Goal: Task Accomplishment & Management: Manage account settings

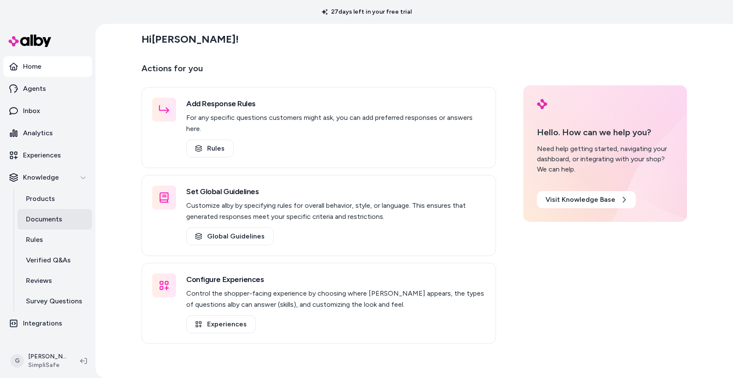
click at [47, 223] on p "Documents" at bounding box center [44, 219] width 36 height 10
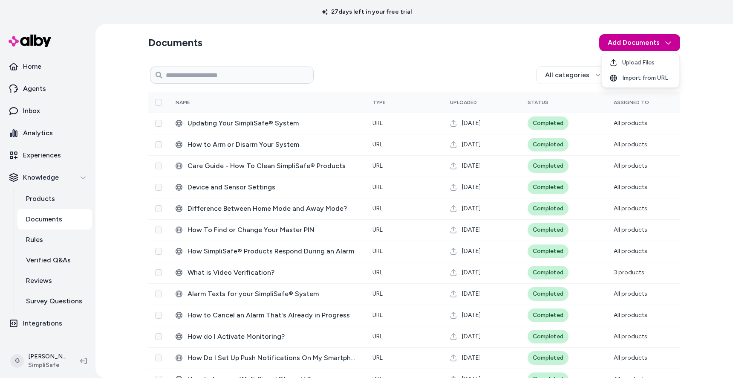
click at [635, 46] on html "27 days left in your free trial Home Agents Inbox Analytics Experiences Knowled…" at bounding box center [366, 189] width 733 height 378
click at [634, 63] on span "Upload Files" at bounding box center [638, 62] width 32 height 9
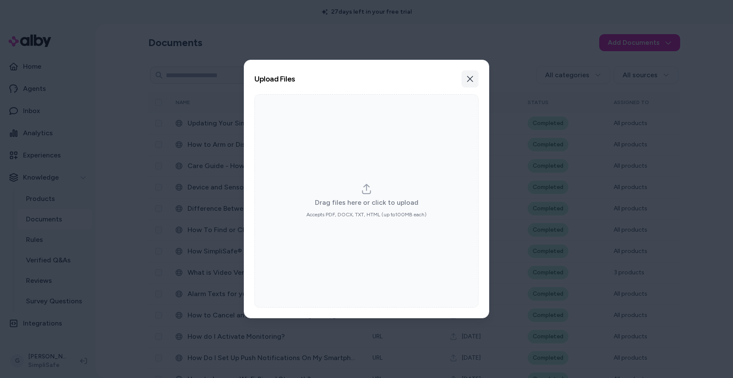
click at [471, 76] on icon "button" at bounding box center [470, 78] width 7 height 7
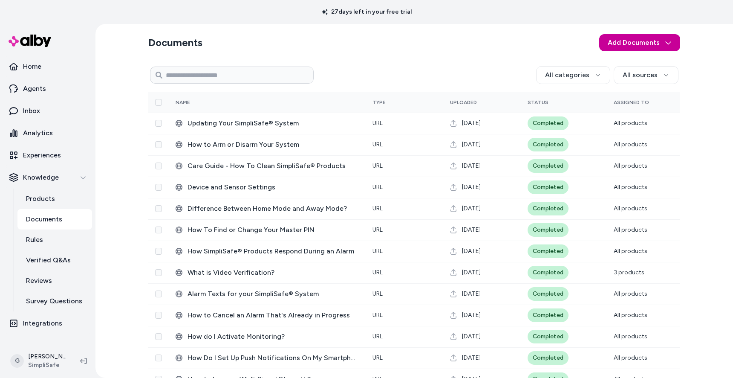
click at [669, 49] on html "27 days left in your free trial Home Agents Inbox Analytics Experiences Knowled…" at bounding box center [366, 189] width 733 height 378
click at [647, 72] on div "Import from URL" at bounding box center [640, 77] width 75 height 15
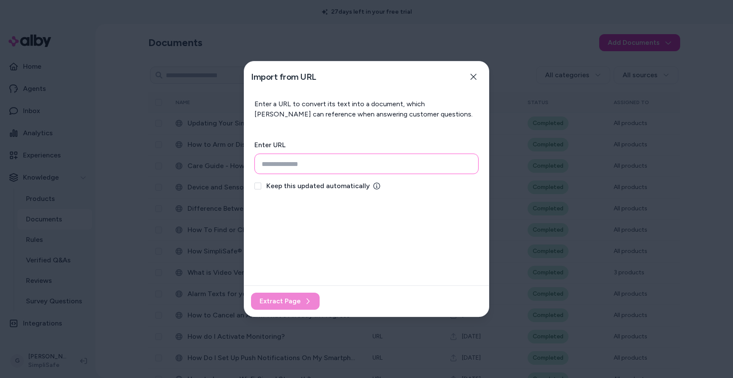
click at [366, 167] on input "url" at bounding box center [366, 163] width 224 height 20
click at [258, 184] on button "Keep this updated automatically" at bounding box center [257, 185] width 7 height 7
click at [257, 185] on button "Keep this updated automatically" at bounding box center [257, 185] width 7 height 7
click at [331, 161] on input "url" at bounding box center [366, 163] width 224 height 20
paste input "**********"
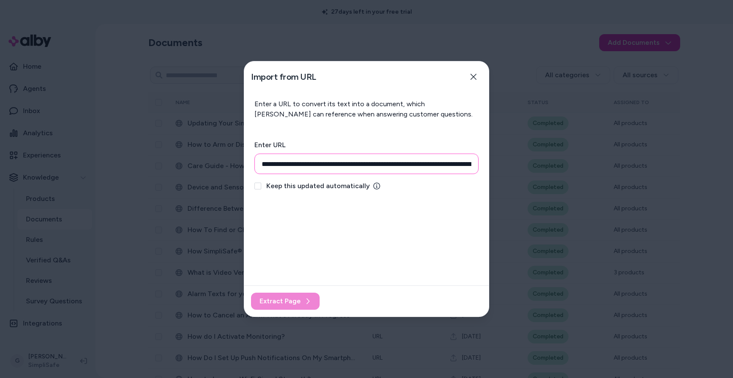
scroll to position [0, 270]
type input "**********"
click at [257, 184] on button "Keep this updated automatically" at bounding box center [257, 185] width 7 height 7
click at [268, 299] on span "Extract Page" at bounding box center [279, 301] width 41 height 10
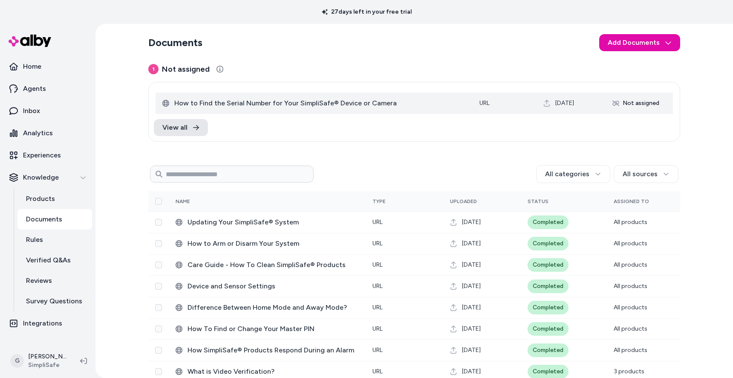
click at [332, 104] on span "‎How to Find the Serial Number for Your SimpliSafe® Device or Camera" at bounding box center [319, 103] width 291 height 10
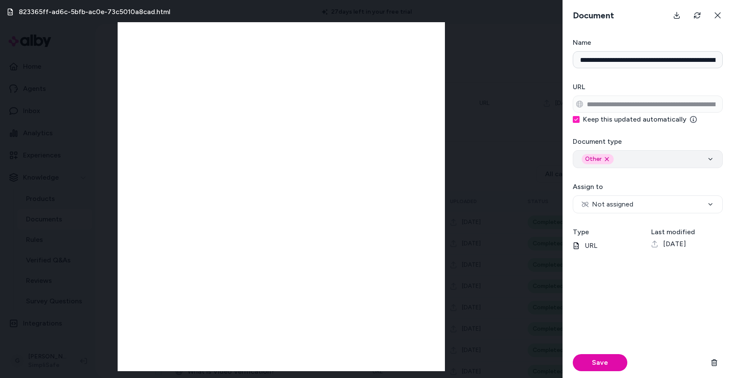
click at [703, 162] on div "Other Remove other option" at bounding box center [648, 159] width 132 height 10
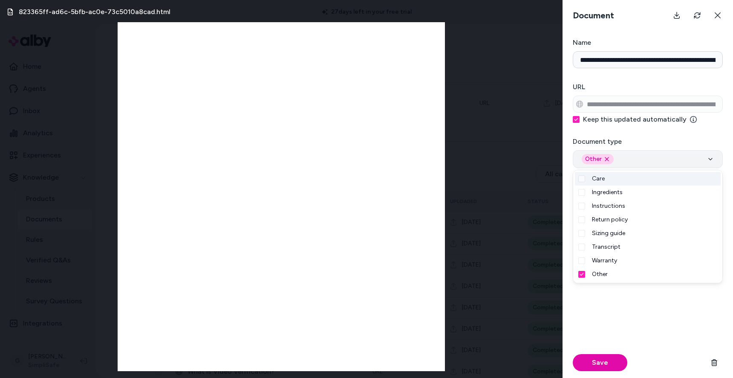
click at [703, 162] on div "Other Remove other option" at bounding box center [648, 159] width 132 height 10
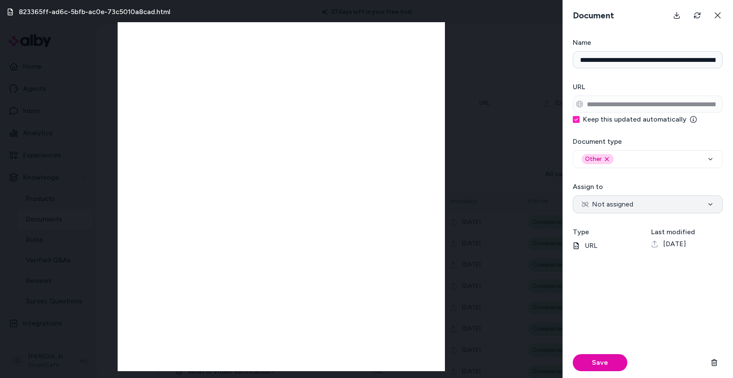
click at [705, 204] on button "Not assigned" at bounding box center [648, 204] width 150 height 18
click at [642, 200] on button "All Products" at bounding box center [648, 204] width 150 height 18
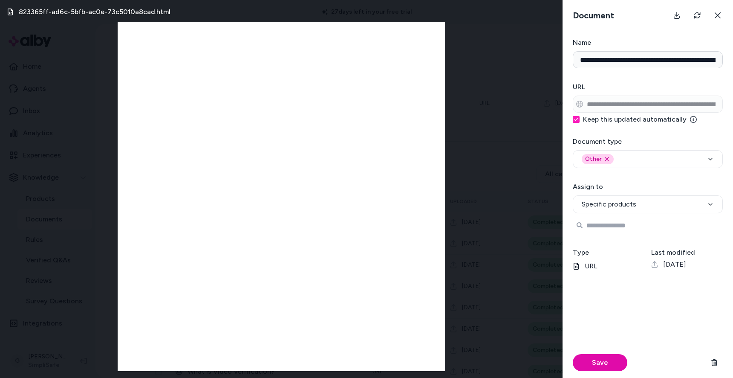
click at [631, 231] on input "Search Products" at bounding box center [648, 224] width 150 height 17
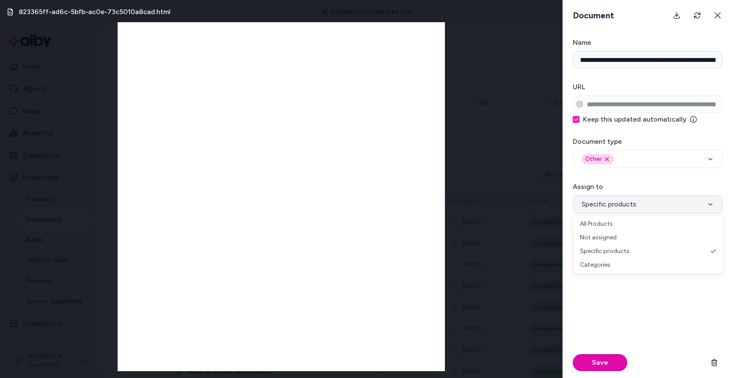
click at [656, 200] on button "Specific products" at bounding box center [648, 204] width 150 height 18
select select "***"
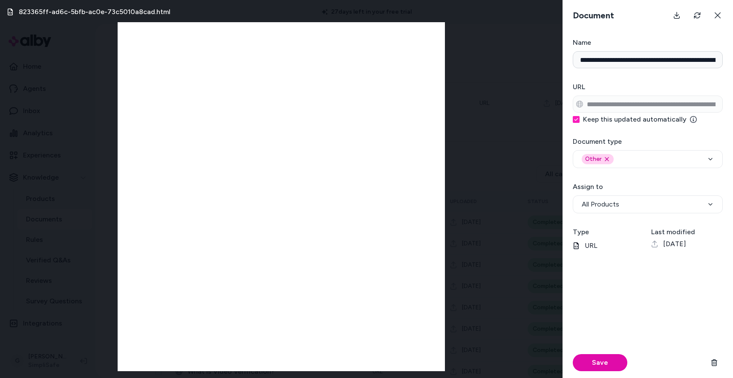
click at [651, 177] on form "**********" at bounding box center [647, 207] width 170 height 340
click at [641, 161] on div "Other Remove other option" at bounding box center [648, 159] width 132 height 10
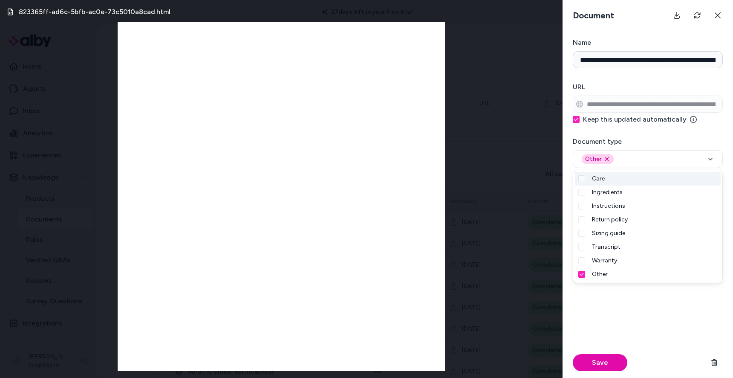
click at [647, 132] on form "**********" at bounding box center [647, 207] width 170 height 340
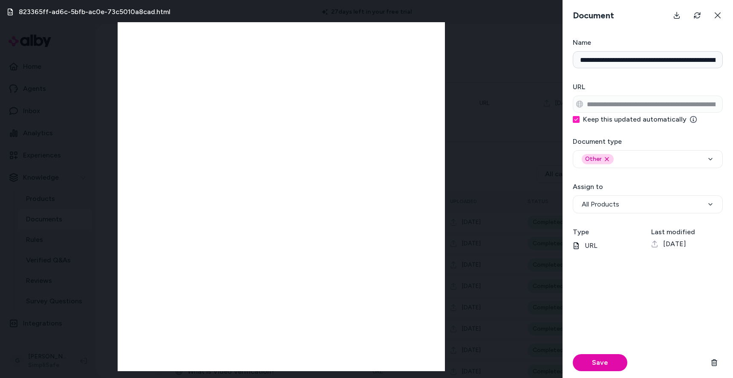
click at [648, 177] on form "**********" at bounding box center [647, 207] width 170 height 340
click at [591, 358] on button "Save" at bounding box center [600, 362] width 55 height 17
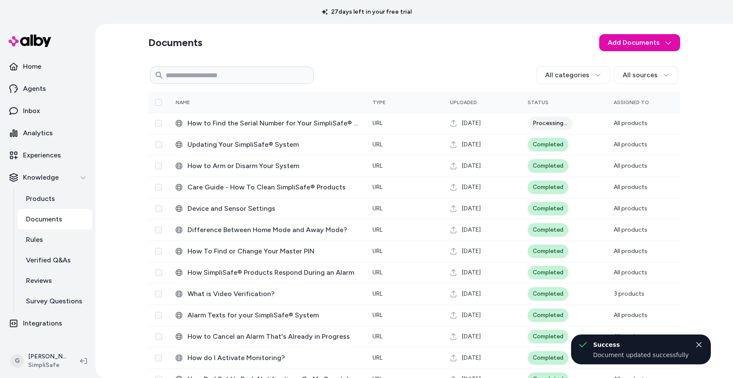
click at [574, 52] on section "Documents Add Documents" at bounding box center [414, 43] width 532 height 24
click at [536, 37] on section "Documents Add Documents" at bounding box center [414, 43] width 532 height 24
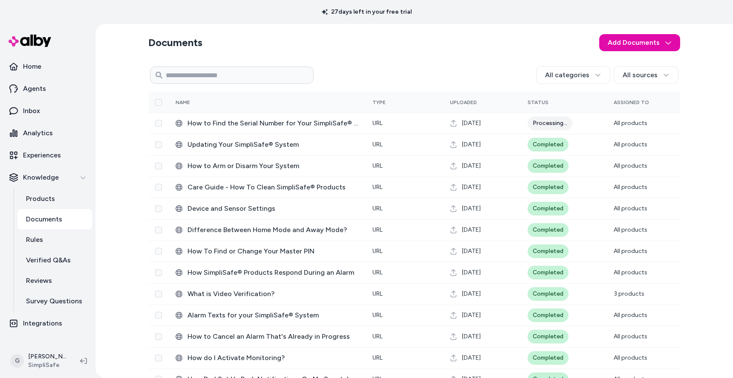
click at [276, 51] on section "Documents Add Documents" at bounding box center [414, 43] width 532 height 24
click at [410, 46] on section "Documents Add Documents" at bounding box center [414, 43] width 532 height 24
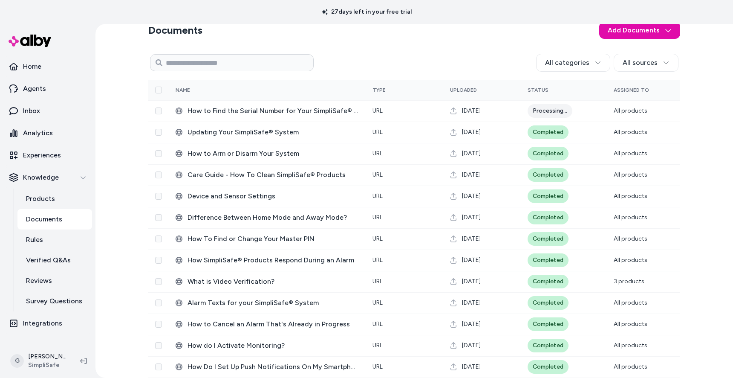
scroll to position [7, 0]
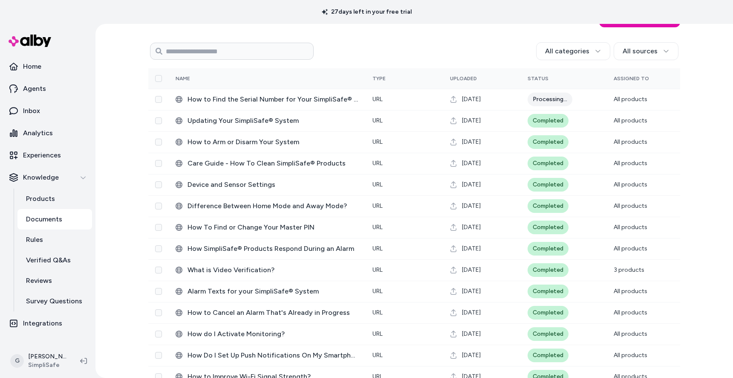
scroll to position [0, 0]
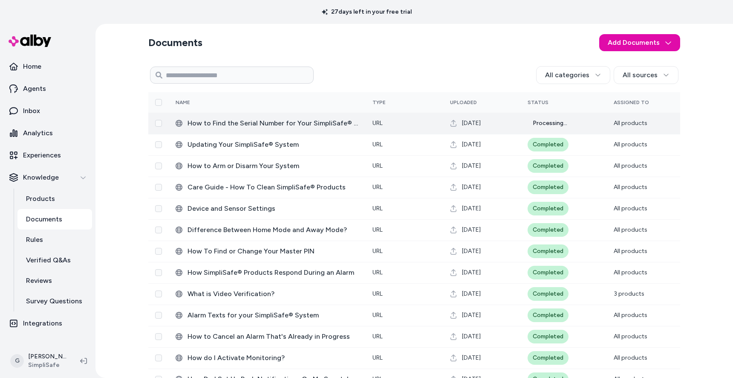
scroll to position [658, 0]
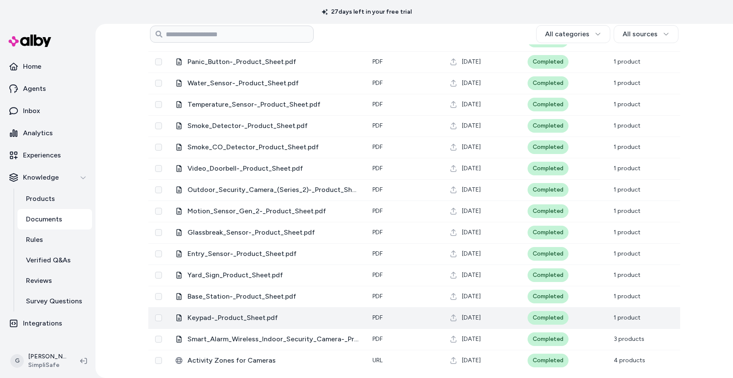
click at [240, 318] on span "Keypad-_Product_Sheet.pdf" at bounding box center [272, 317] width 171 height 10
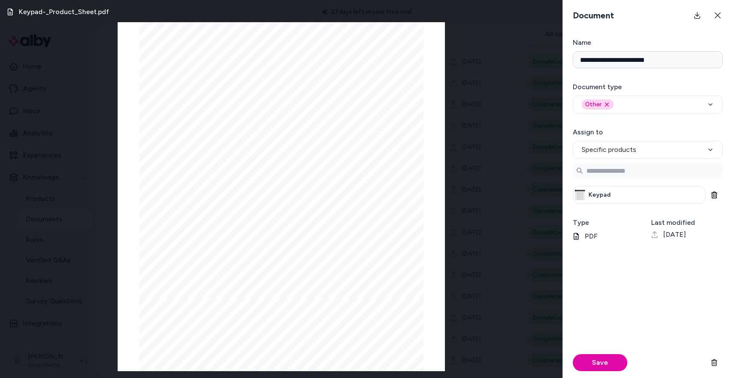
scroll to position [0, 0]
click at [715, 17] on icon at bounding box center [718, 15] width 6 height 6
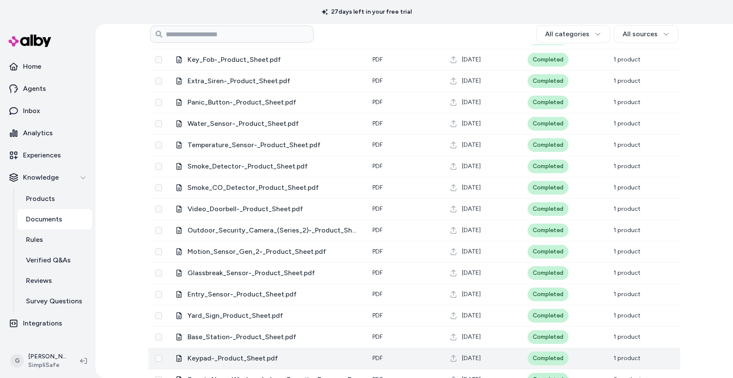
scroll to position [658, 0]
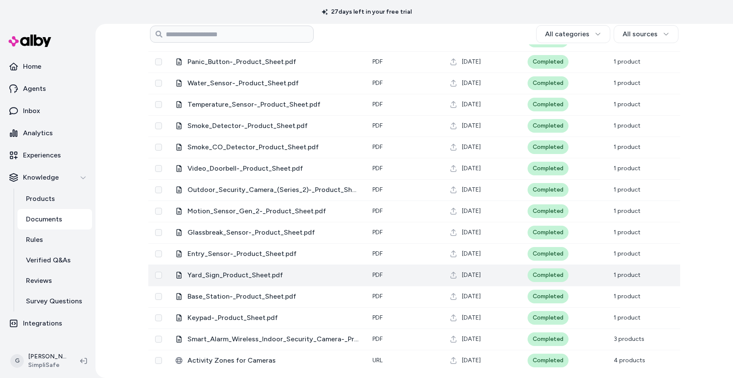
click at [238, 273] on span "Yard_Sign_Product_Sheet.pdf" at bounding box center [272, 275] width 171 height 10
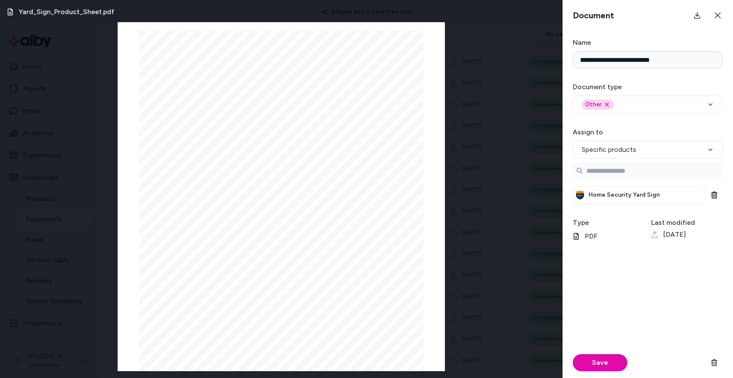
click at [515, 57] on div "Yard_Sign_Product_Sheet.pdf Page 1/1 While we are sending out this shipment to …" at bounding box center [281, 189] width 562 height 378
click at [716, 15] on icon at bounding box center [717, 15] width 7 height 7
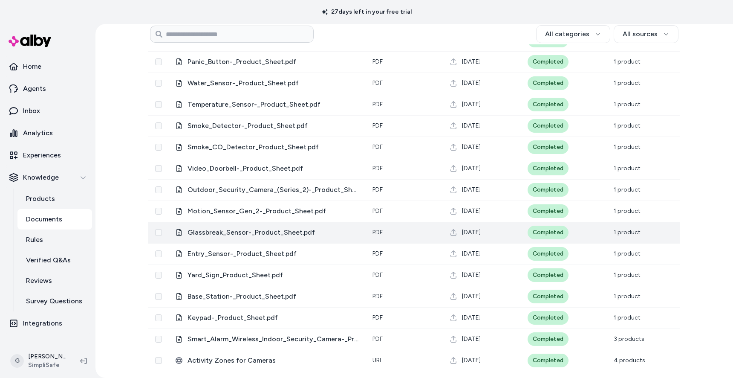
scroll to position [0, 0]
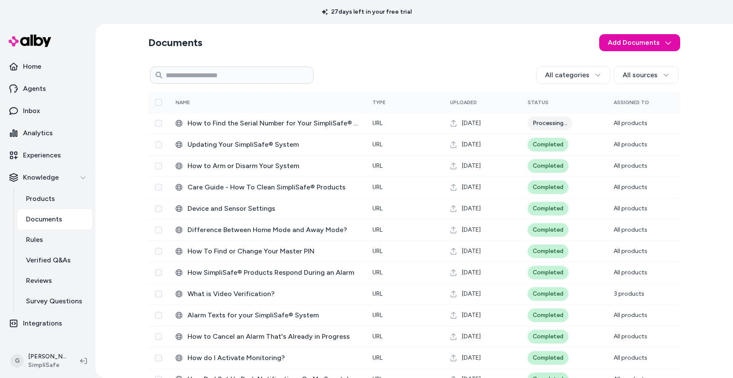
click at [93, 15] on div "27 days left in your free trial" at bounding box center [366, 12] width 733 height 24
